Goal: Information Seeking & Learning: Learn about a topic

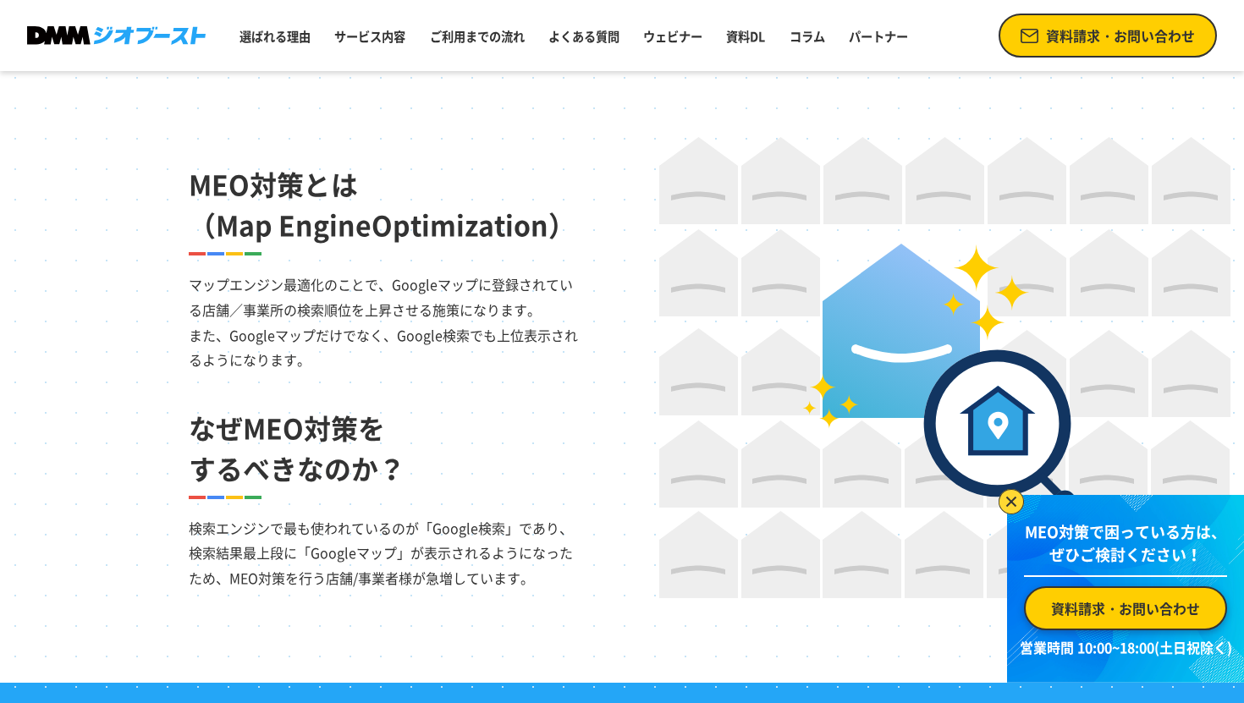
scroll to position [1102, 0]
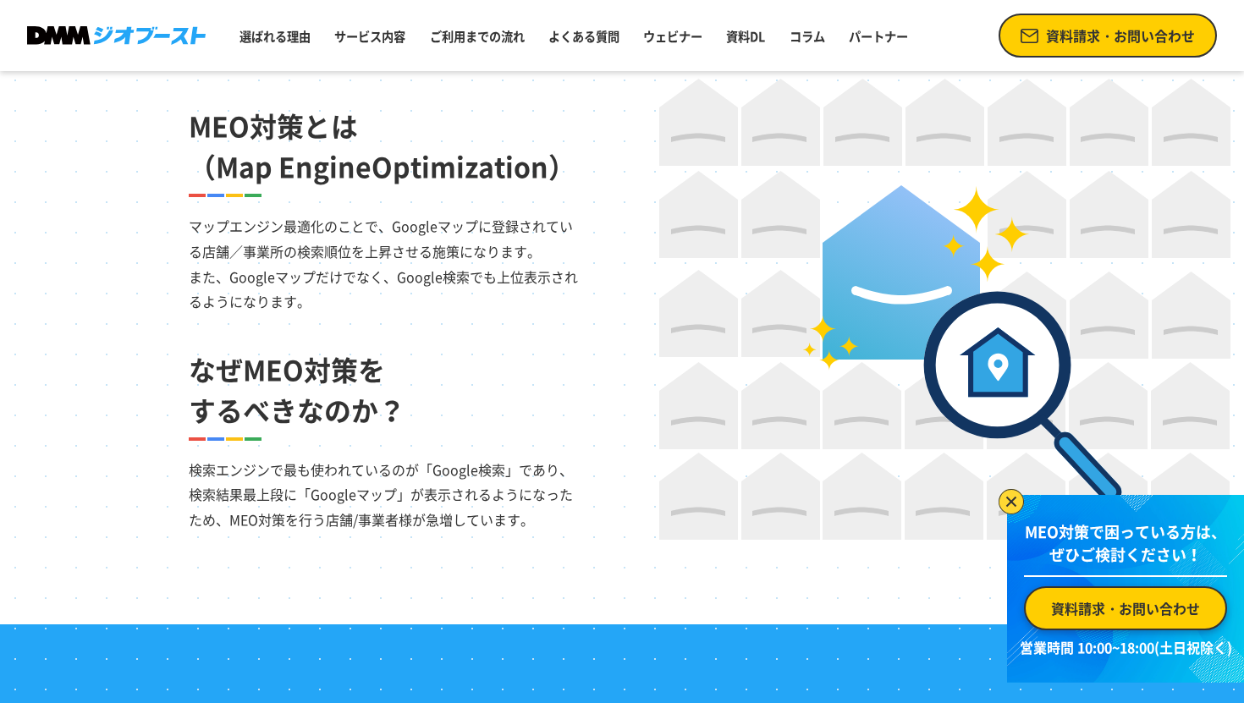
drag, startPoint x: 189, startPoint y: 141, endPoint x: 309, endPoint y: 141, distance: 120.1
click at [309, 141] on h2 "MEO対策とは （Map EngineOptimization）" at bounding box center [385, 146] width 393 height 81
copy h2 "MEO対策"
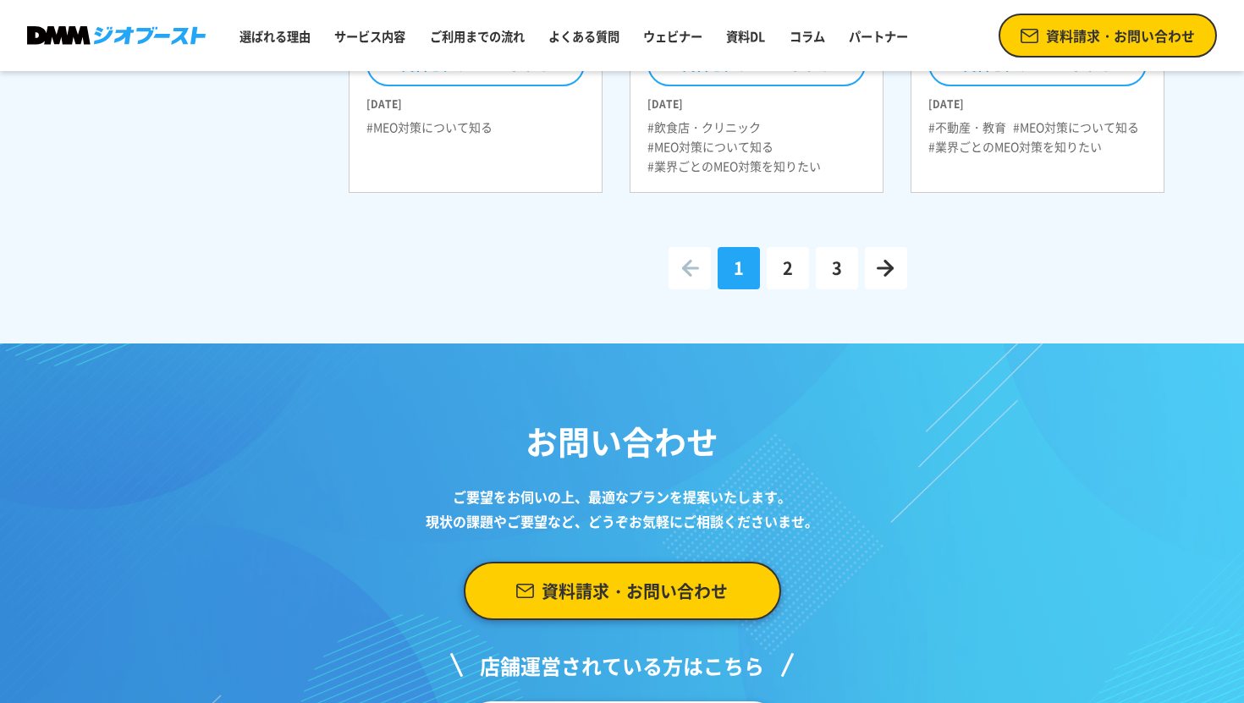
scroll to position [1209, 0]
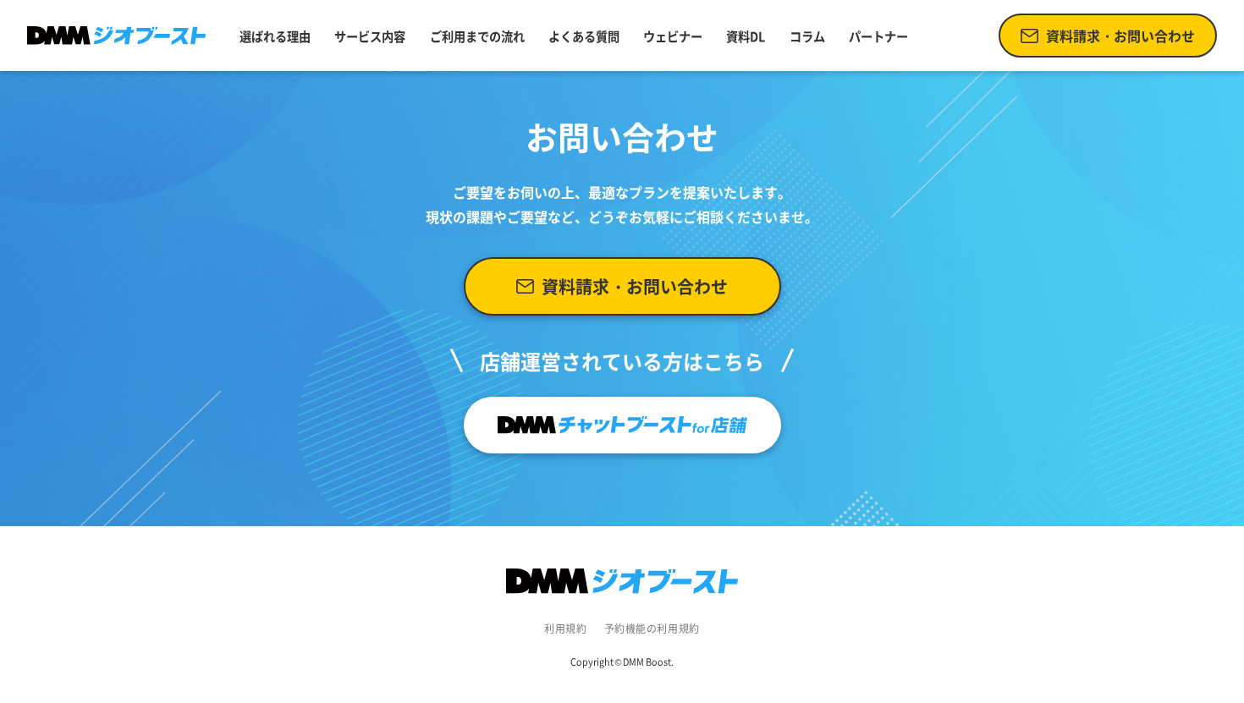
click at [918, 527] on footer "利用規約 予約機能の利用規約 Copyright © DMM Boost." at bounding box center [622, 614] width 1244 height 177
